Goal: Find specific page/section: Find specific page/section

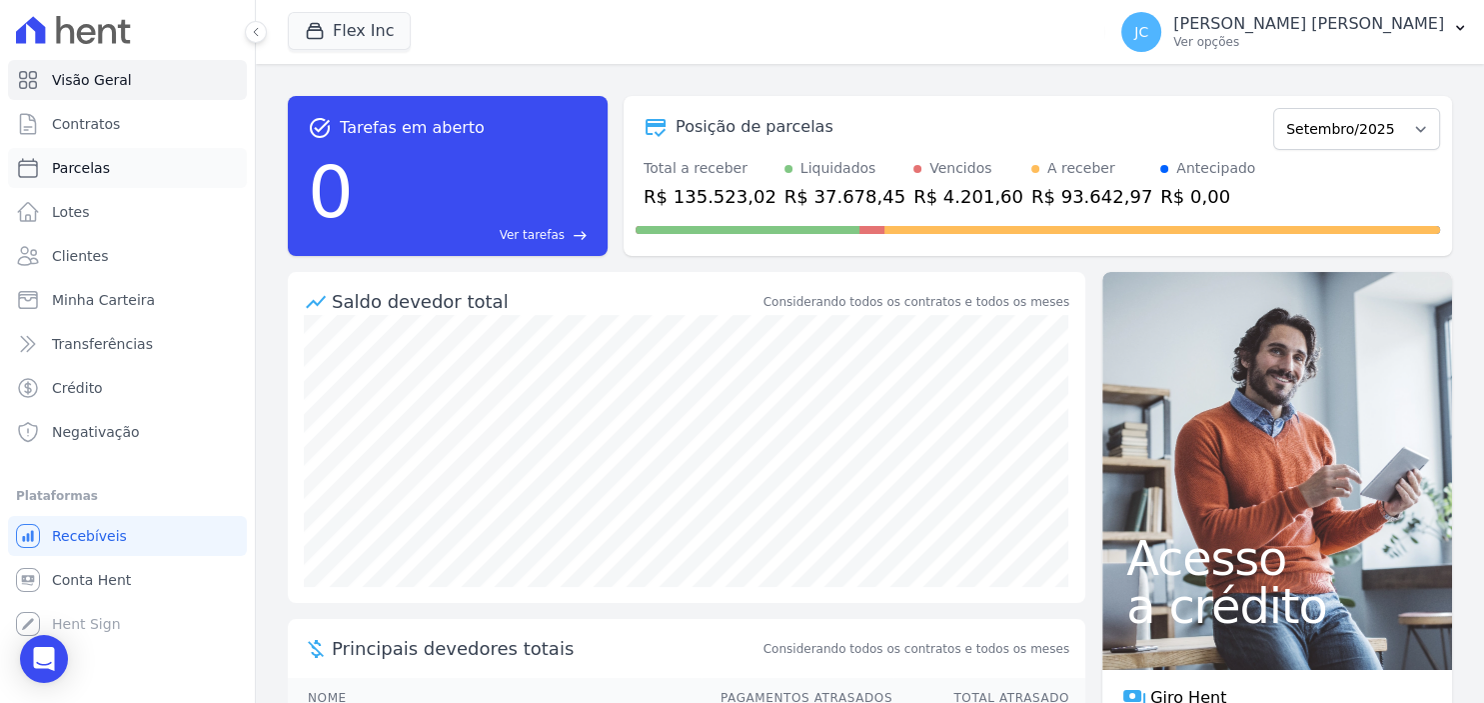
click at [141, 162] on link "Parcelas" at bounding box center [127, 168] width 239 height 40
click at [142, 175] on link "Parcelas" at bounding box center [127, 168] width 239 height 40
select select
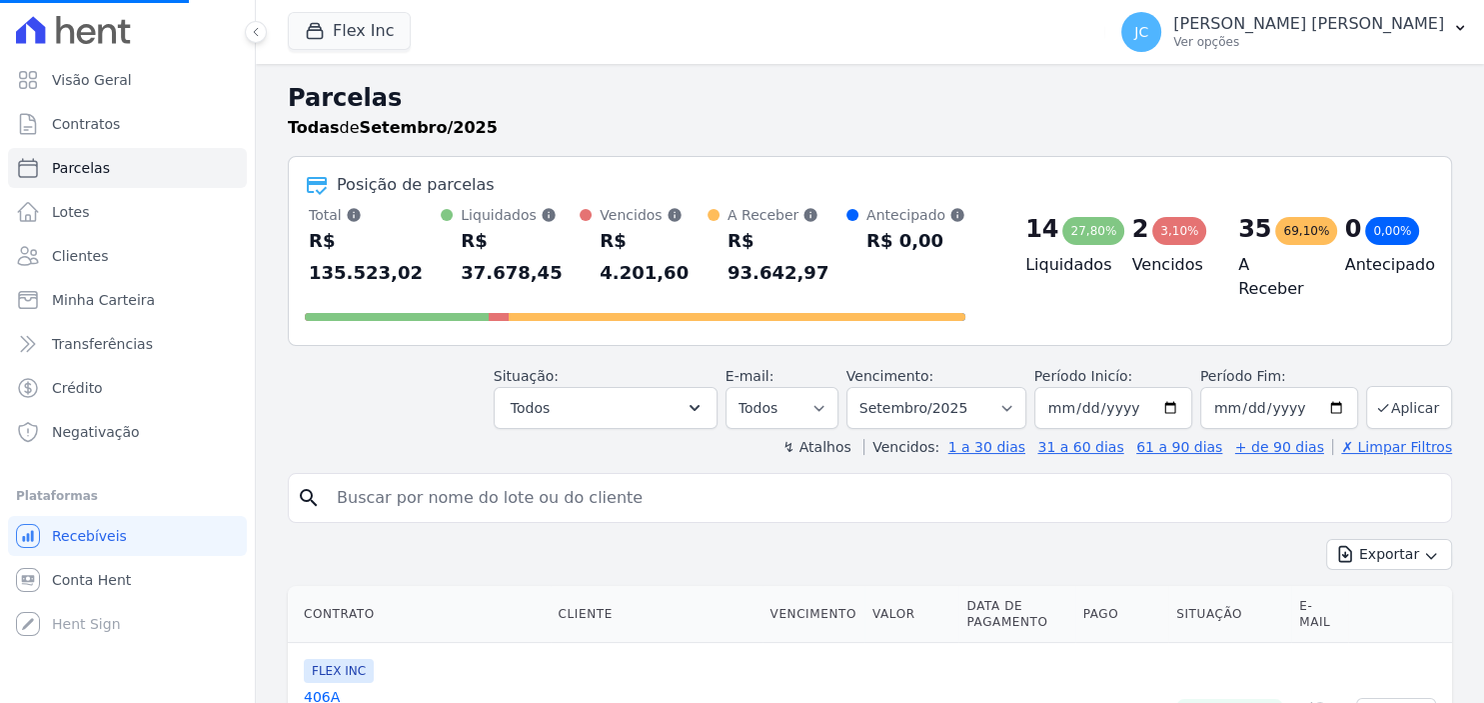
select select
click at [524, 478] on input "search" at bounding box center [884, 498] width 1118 height 40
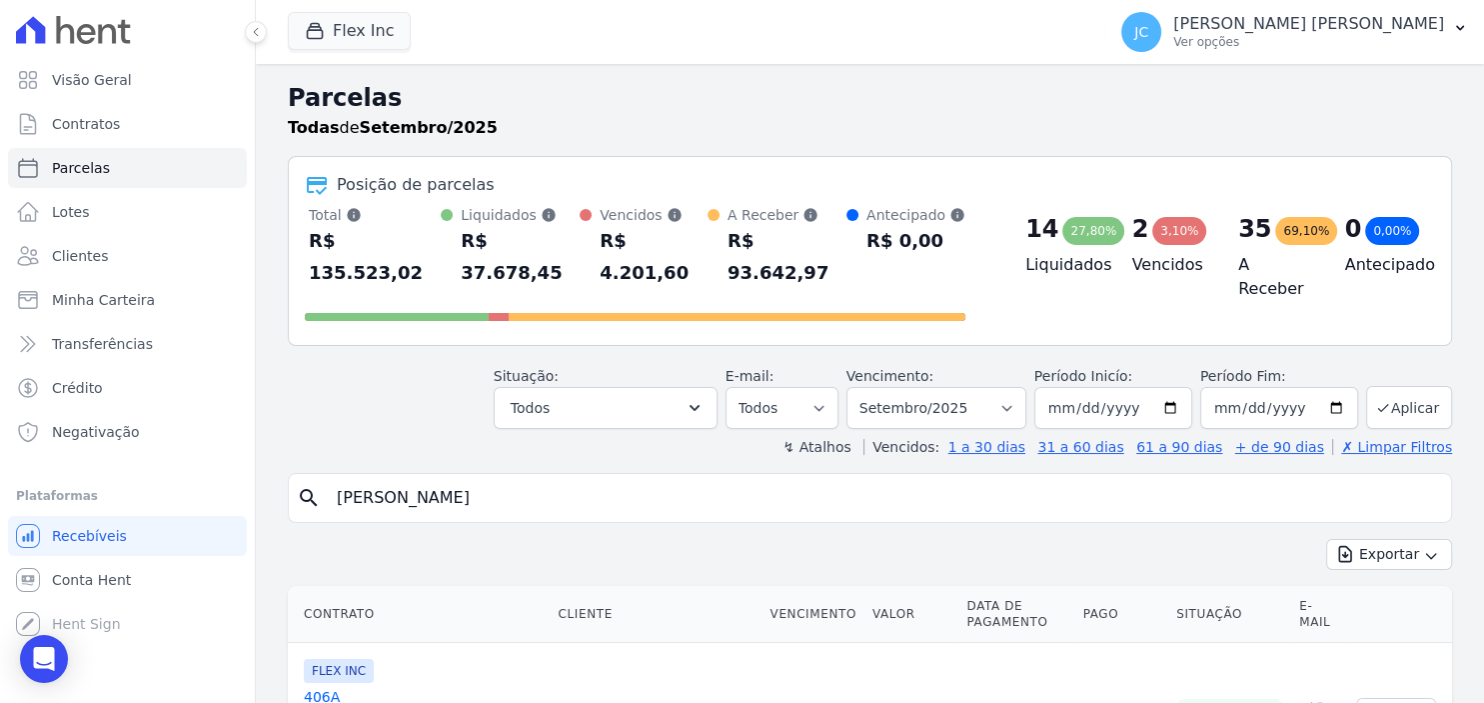
type input "[PERSON_NAME]"
select select
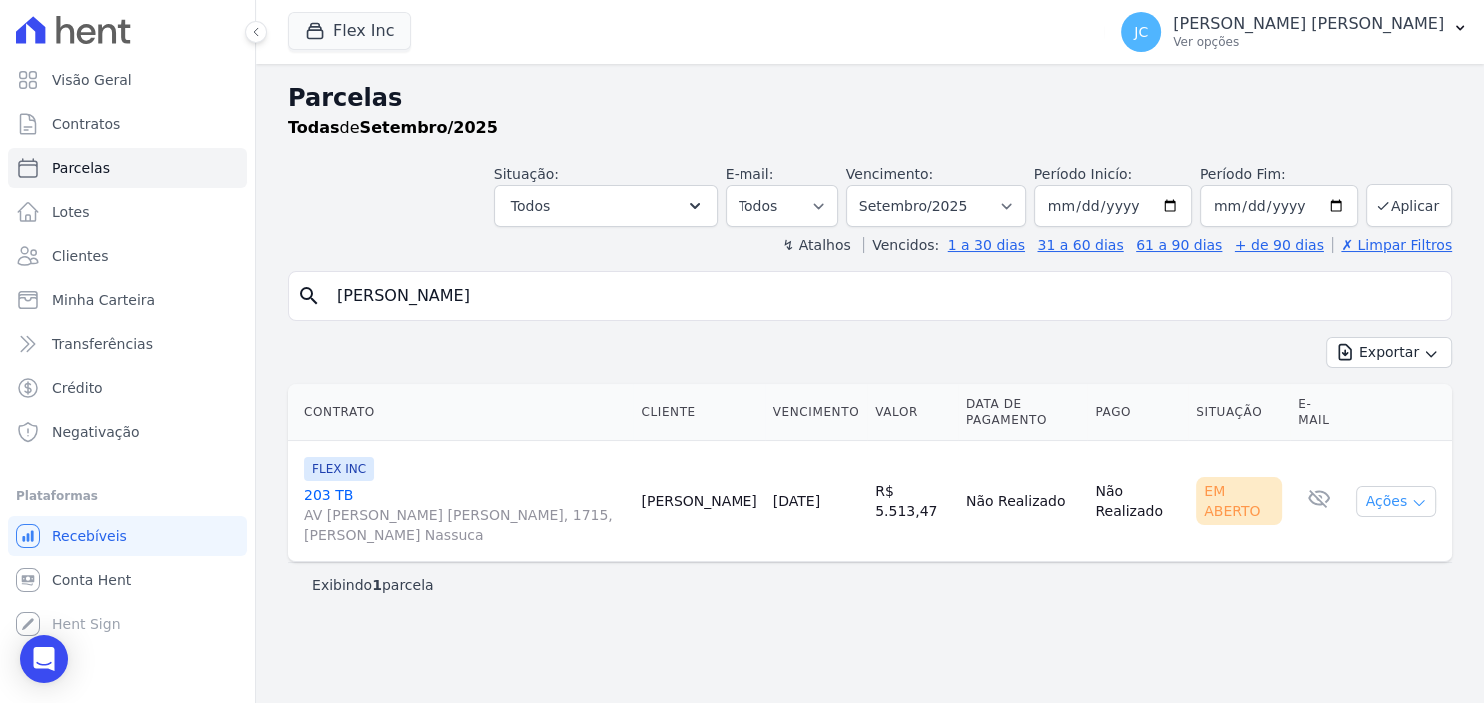
click at [1391, 486] on button "Ações" at bounding box center [1396, 501] width 80 height 31
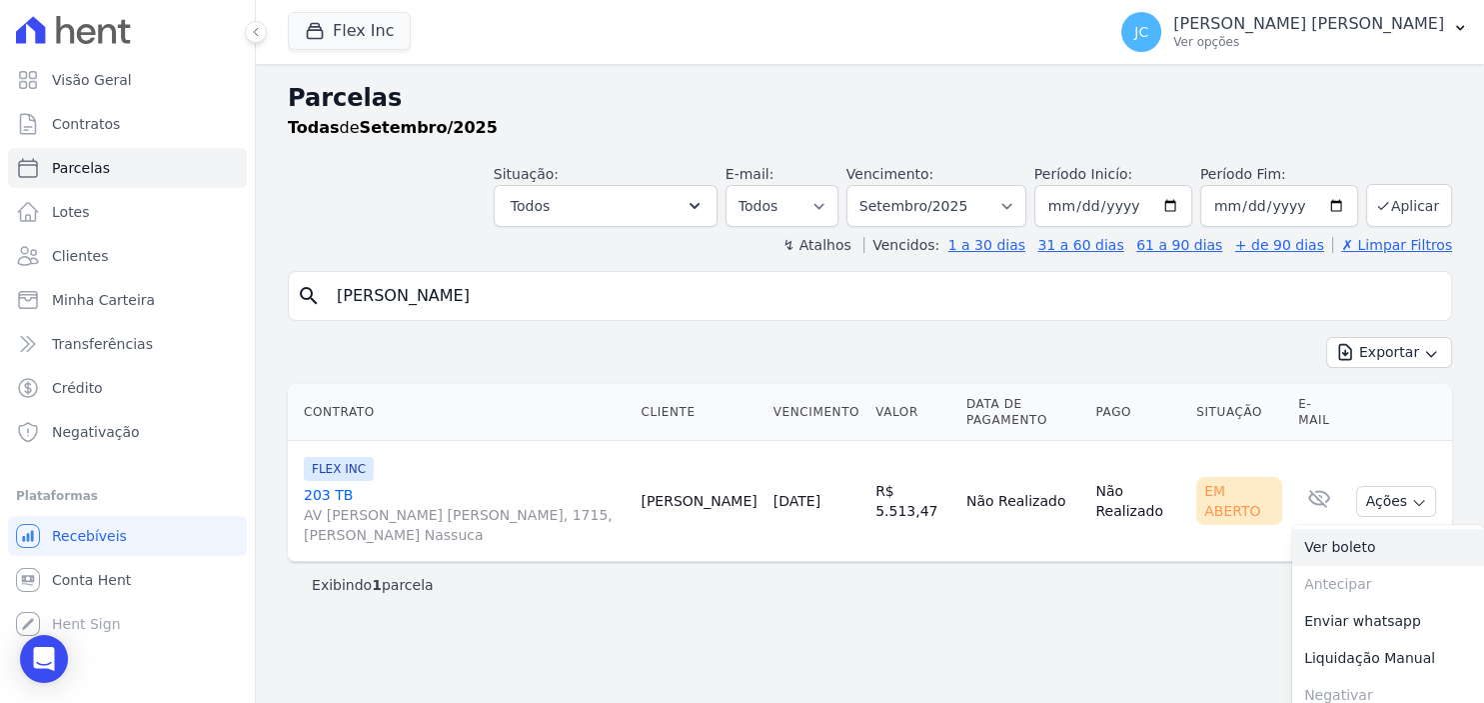
click at [1339, 529] on link "Ver boleto" at bounding box center [1388, 547] width 192 height 37
